Goal: Information Seeking & Learning: Learn about a topic

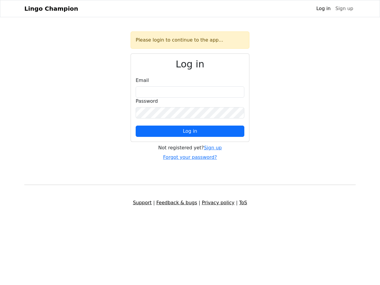
click at [190, 131] on span "Log in" at bounding box center [190, 131] width 14 height 6
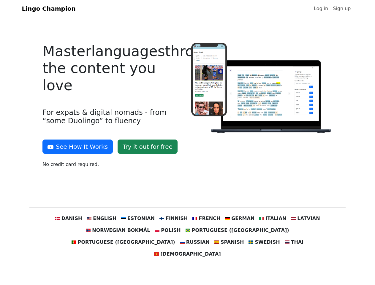
click at [188, 142] on div at bounding box center [262, 108] width 148 height 130
click at [75, 147] on button "See How It Works" at bounding box center [77, 147] width 70 height 14
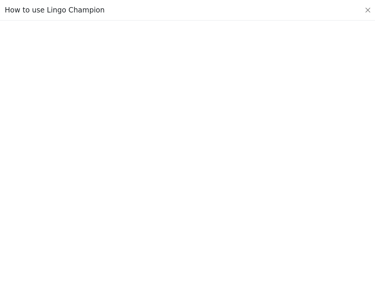
click at [265, 218] on div at bounding box center [187, 152] width 347 height 205
click at [295, 218] on div at bounding box center [187, 152] width 347 height 205
